Goal: Transaction & Acquisition: Purchase product/service

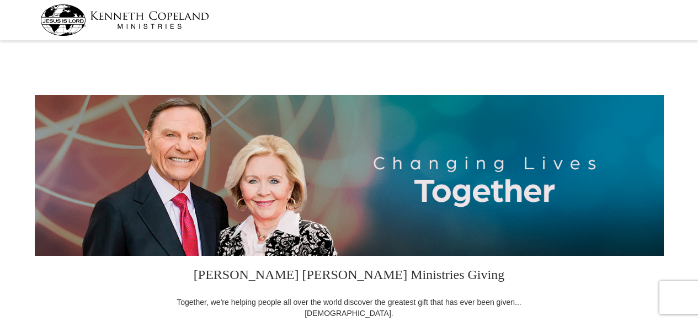
select select "OK"
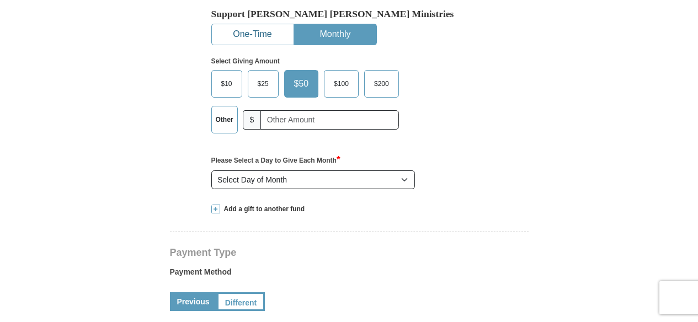
click at [271, 34] on button "One-Time" at bounding box center [253, 34] width 82 height 20
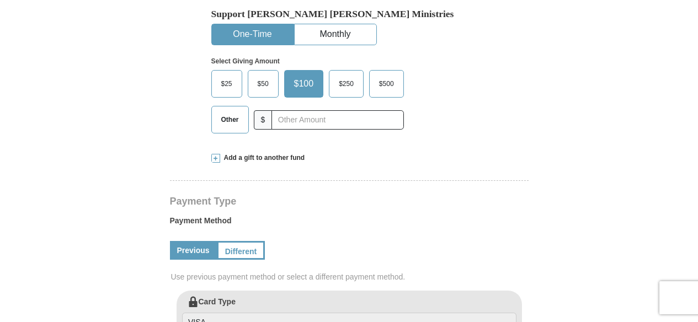
click at [228, 118] on span "Other" at bounding box center [230, 119] width 29 height 17
click at [0, 0] on input "Other" at bounding box center [0, 0] width 0 height 0
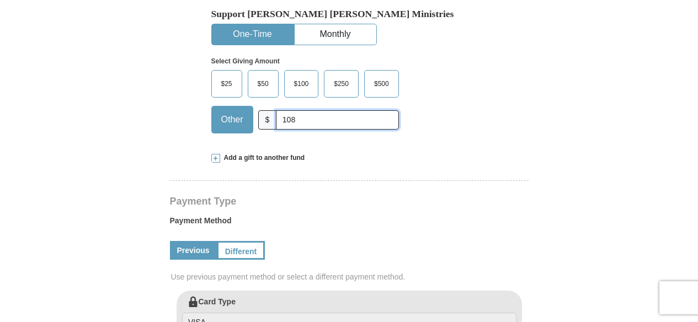
type input "108"
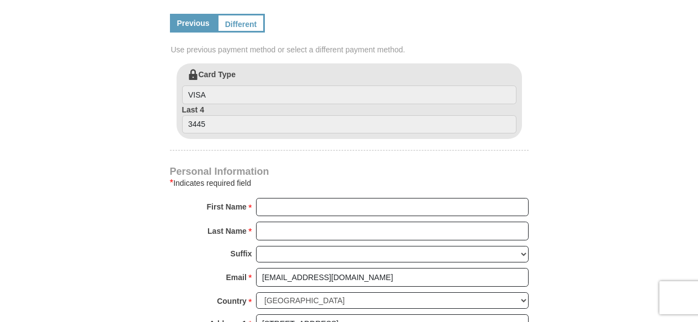
scroll to position [608, 0]
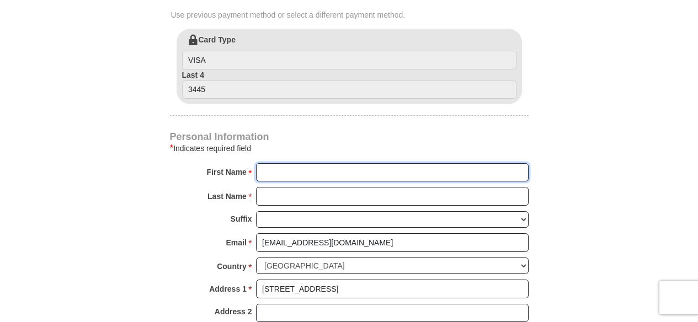
click at [291, 172] on input "First Name *" at bounding box center [392, 172] width 273 height 19
type input "Rivers of Life"
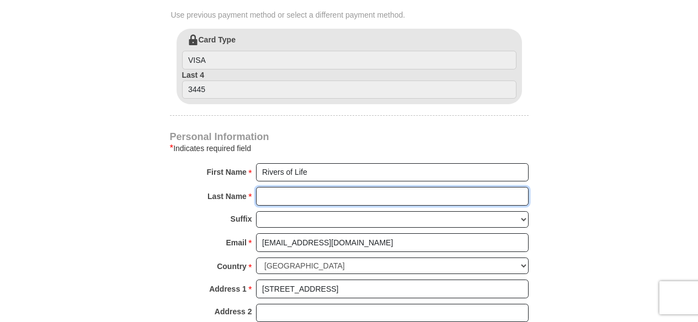
click at [324, 199] on input "Last Name *" at bounding box center [392, 196] width 273 height 19
type input "International Minist"
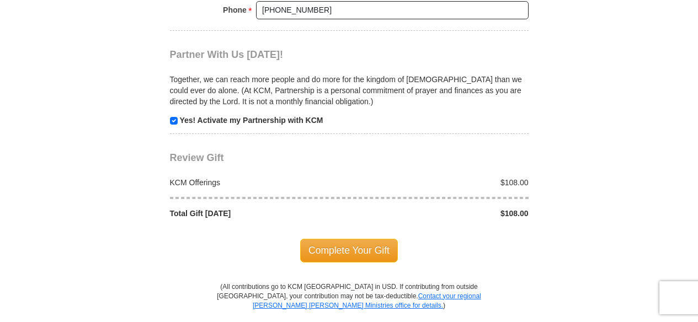
scroll to position [1007, 0]
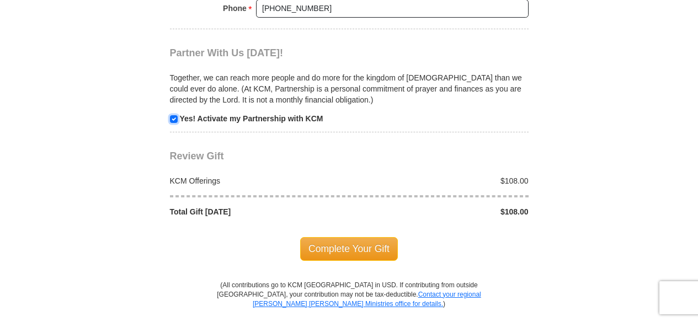
click at [172, 120] on input "checkbox" at bounding box center [174, 119] width 8 height 8
checkbox input "false"
click at [370, 245] on span "Complete Your Gift" at bounding box center [349, 248] width 98 height 23
